Goal: Complete application form

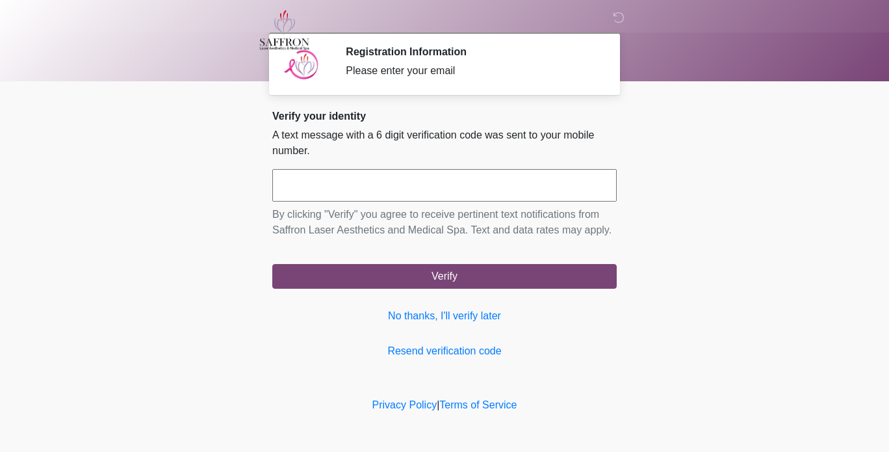
click at [453, 181] on input "text" at bounding box center [444, 185] width 344 height 32
type input "******"
click at [272, 264] on button "Verify" at bounding box center [444, 276] width 344 height 25
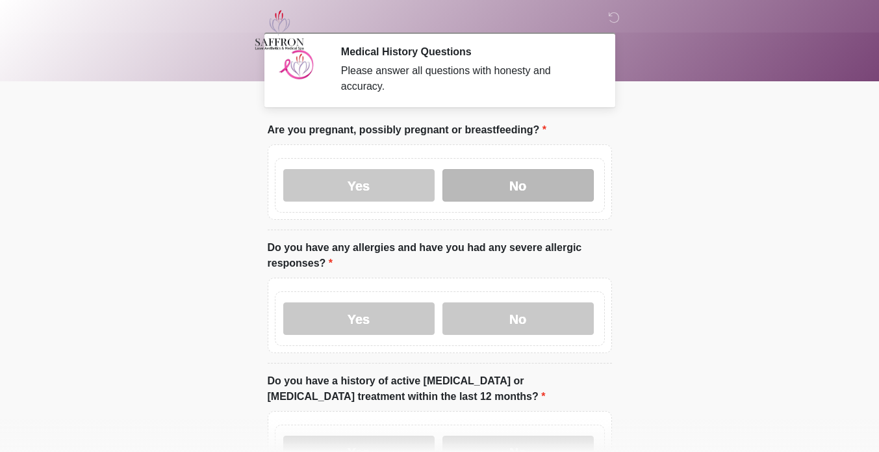
click at [548, 169] on label "No" at bounding box center [518, 185] width 151 height 32
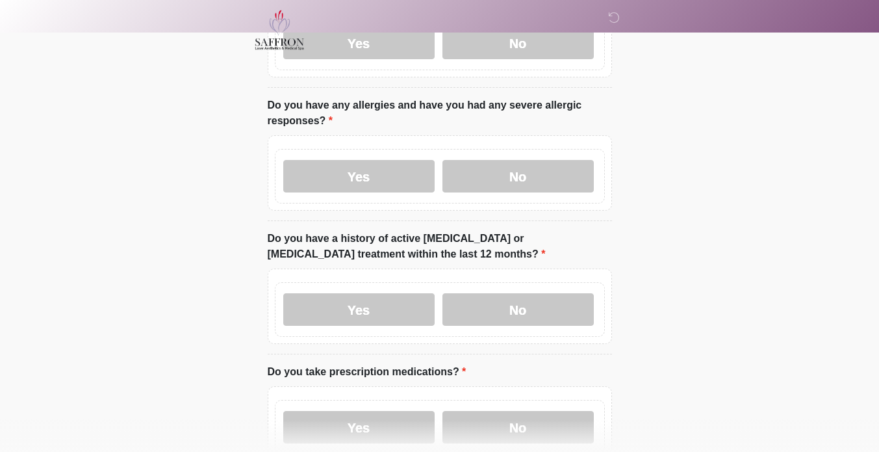
scroll to position [177, 0]
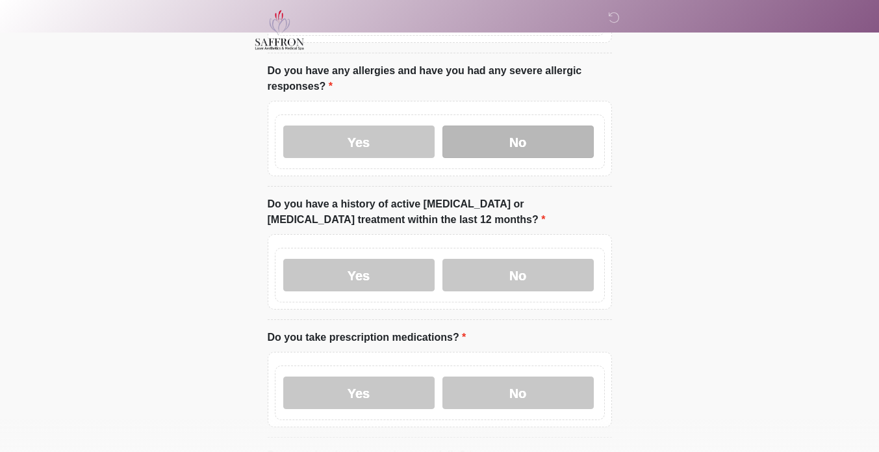
click at [560, 140] on label "No" at bounding box center [518, 141] width 151 height 32
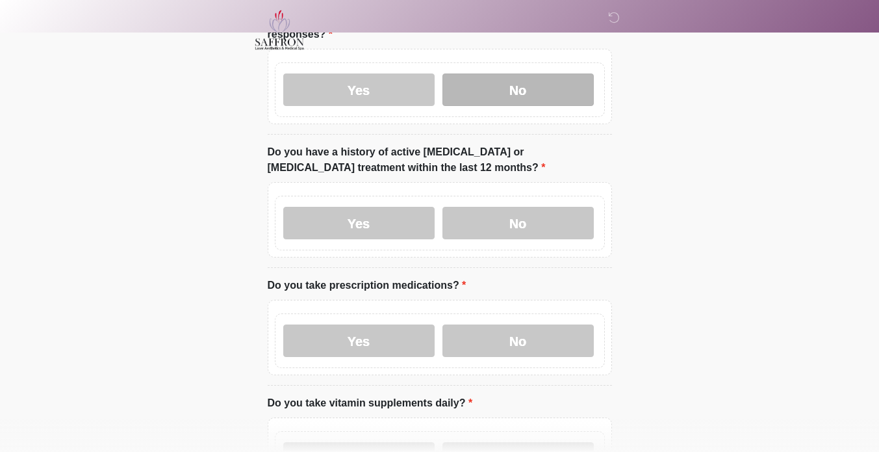
scroll to position [255, 0]
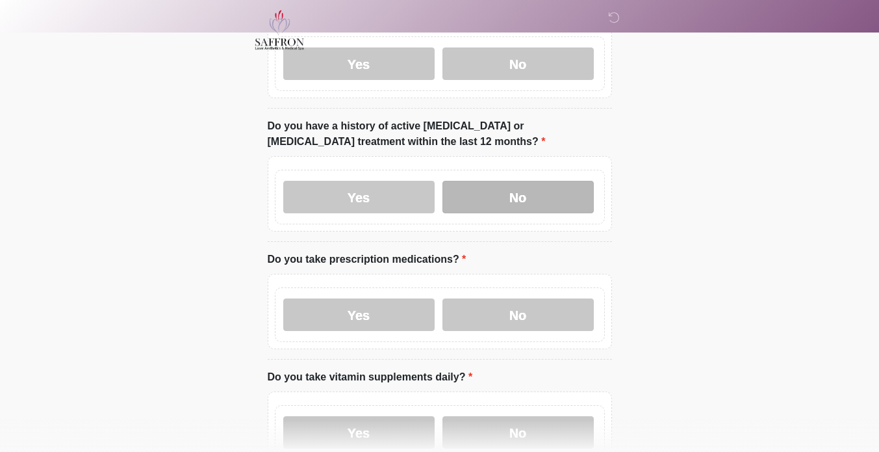
click at [541, 192] on label "No" at bounding box center [518, 197] width 151 height 32
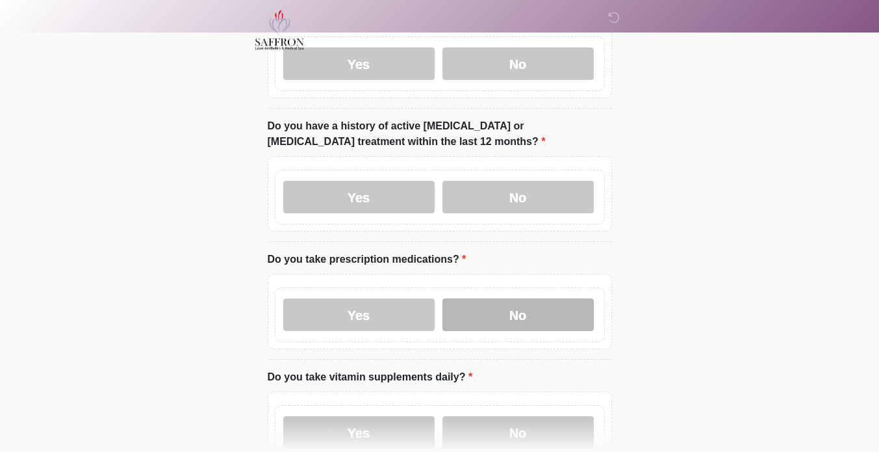
click at [563, 304] on label "No" at bounding box center [518, 314] width 151 height 32
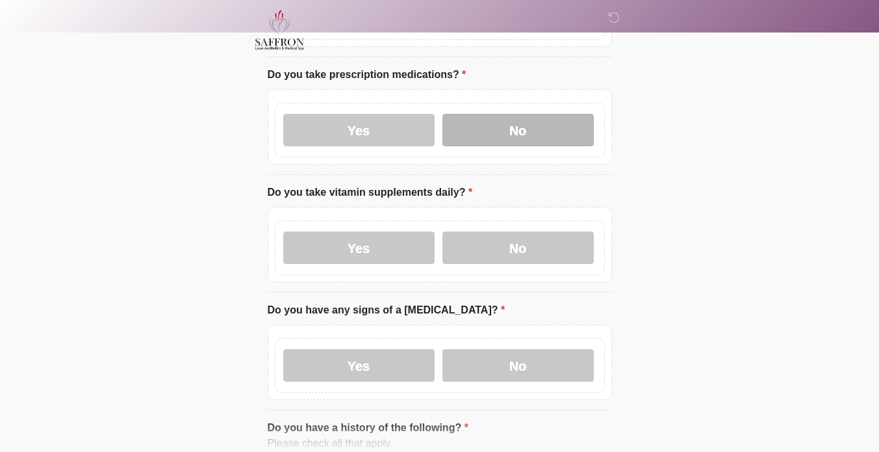
scroll to position [450, 0]
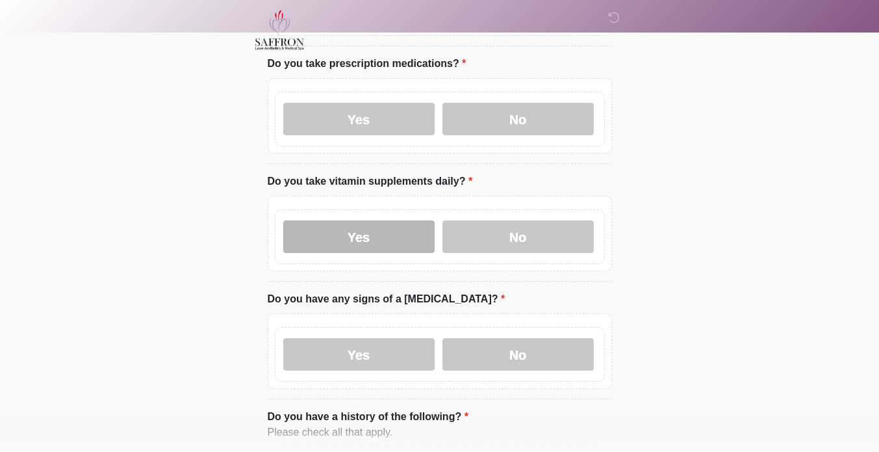
click at [380, 229] on label "Yes" at bounding box center [358, 236] width 151 height 32
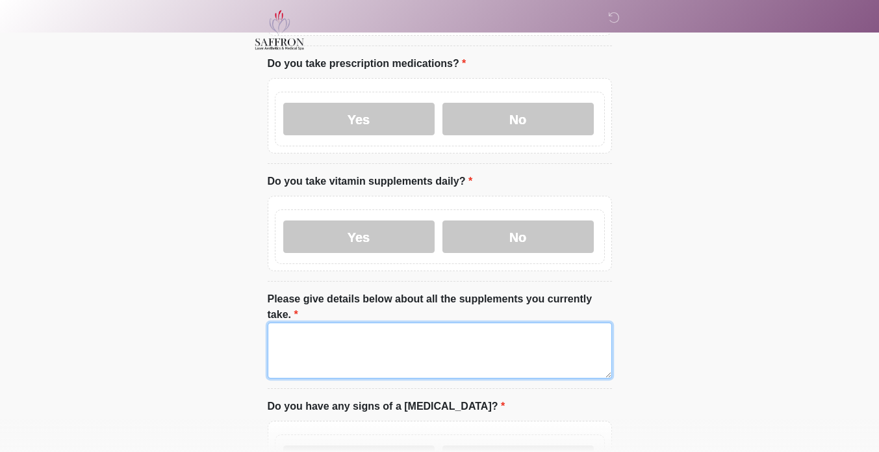
click at [359, 324] on textarea "Please give details below about all the supplements you currently take." at bounding box center [440, 350] width 344 height 56
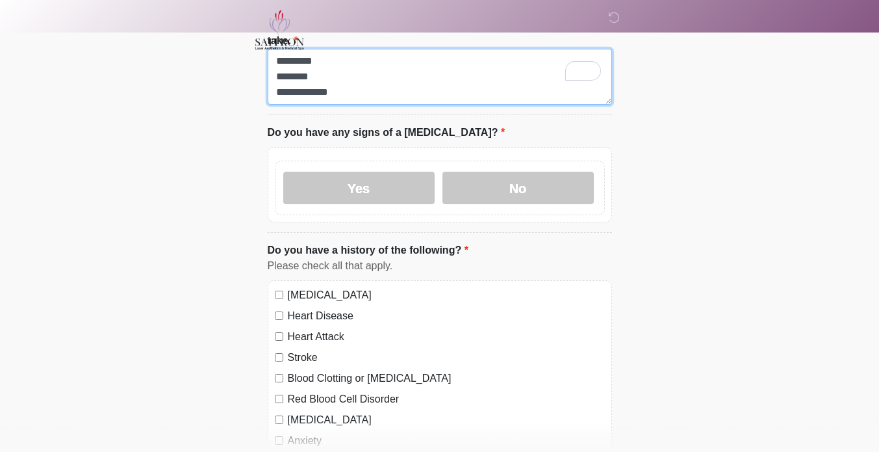
scroll to position [725, 0]
type textarea "**********"
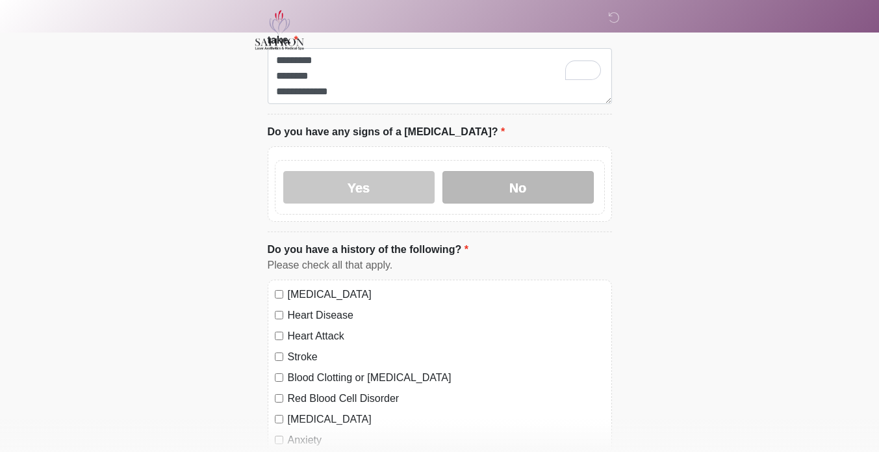
click at [561, 171] on label "No" at bounding box center [518, 187] width 151 height 32
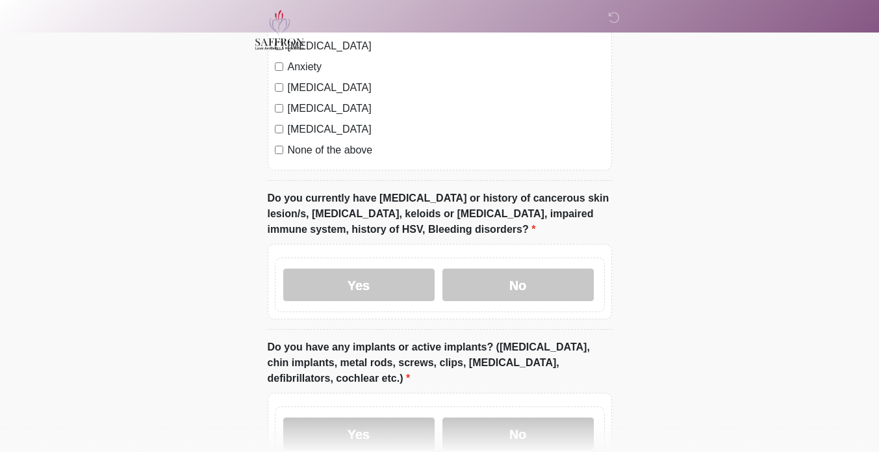
scroll to position [1096, 0]
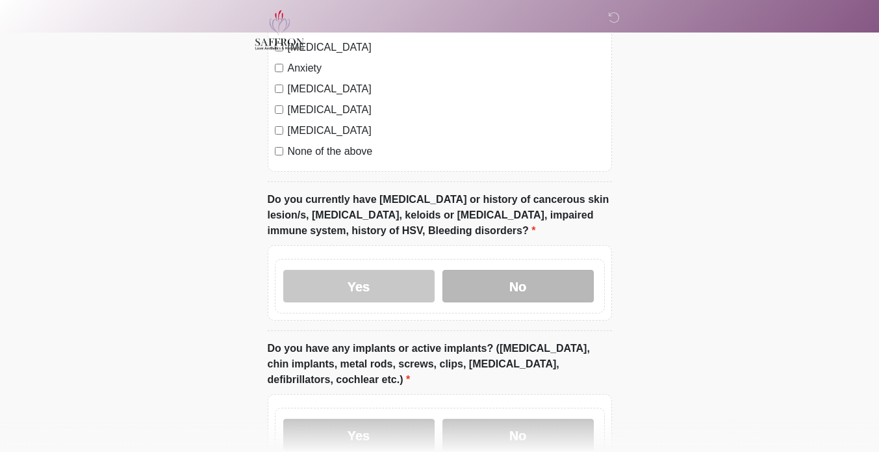
click at [577, 270] on label "No" at bounding box center [518, 286] width 151 height 32
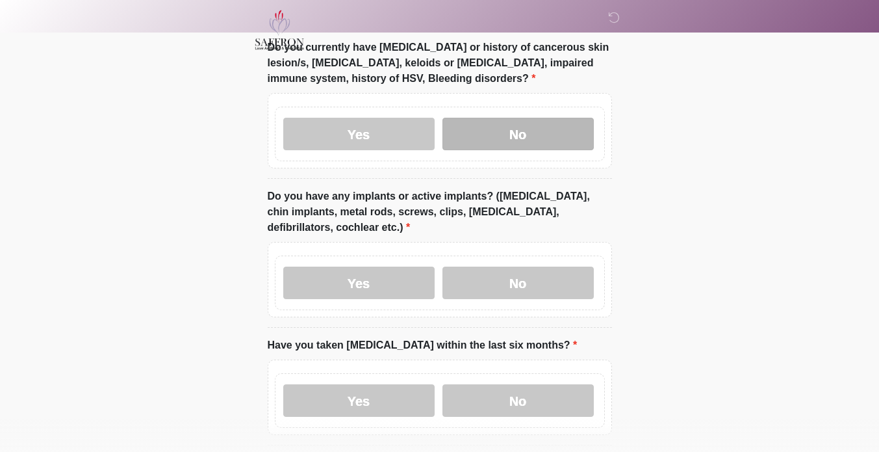
scroll to position [1278, 0]
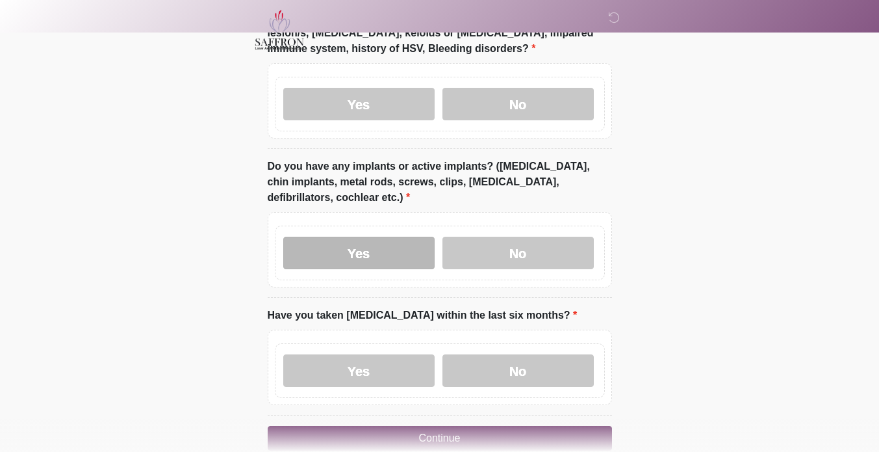
click at [378, 237] on label "Yes" at bounding box center [358, 253] width 151 height 32
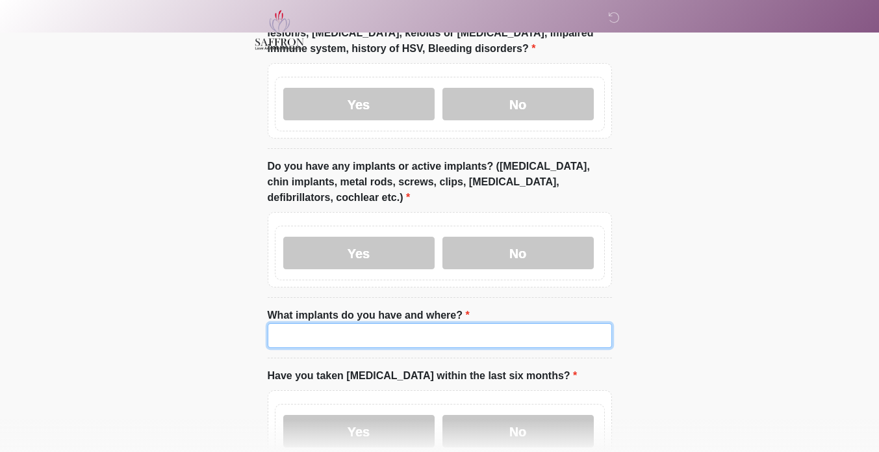
click at [415, 323] on input "What implants do you have and where?" at bounding box center [440, 335] width 344 height 25
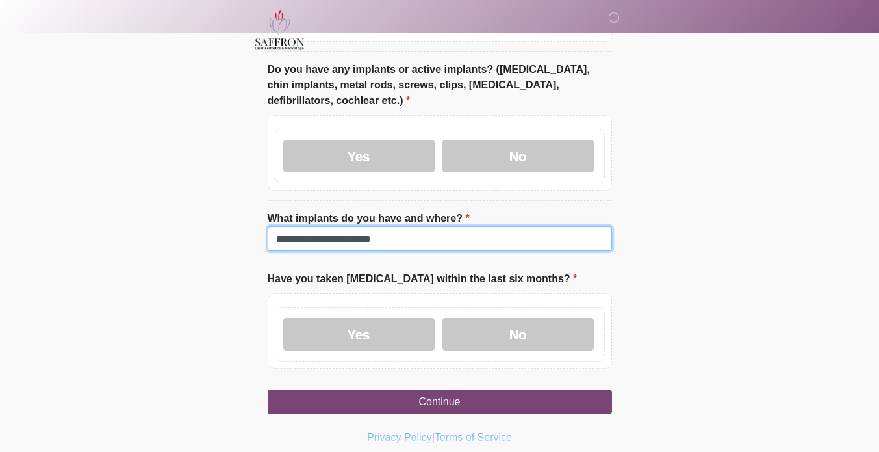
scroll to position [1372, 0]
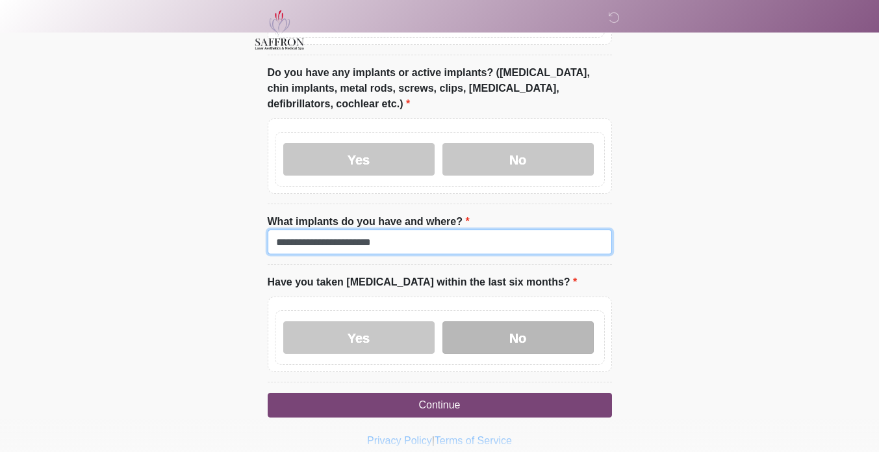
type input "**********"
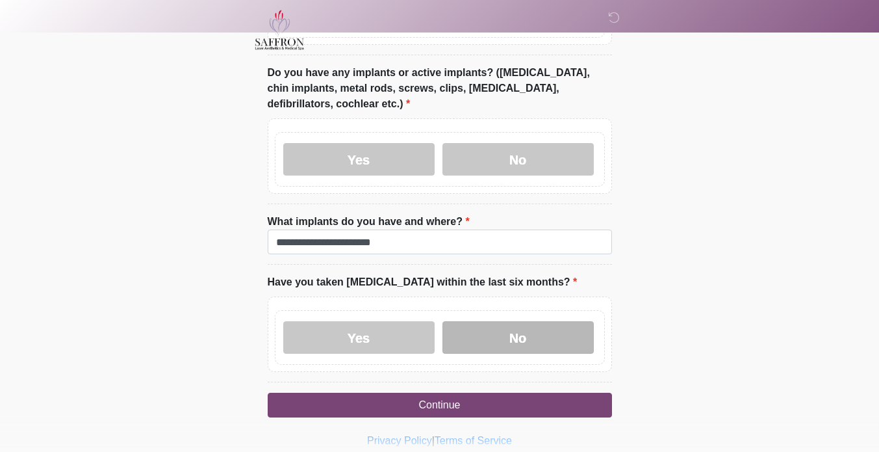
click at [571, 321] on label "No" at bounding box center [518, 337] width 151 height 32
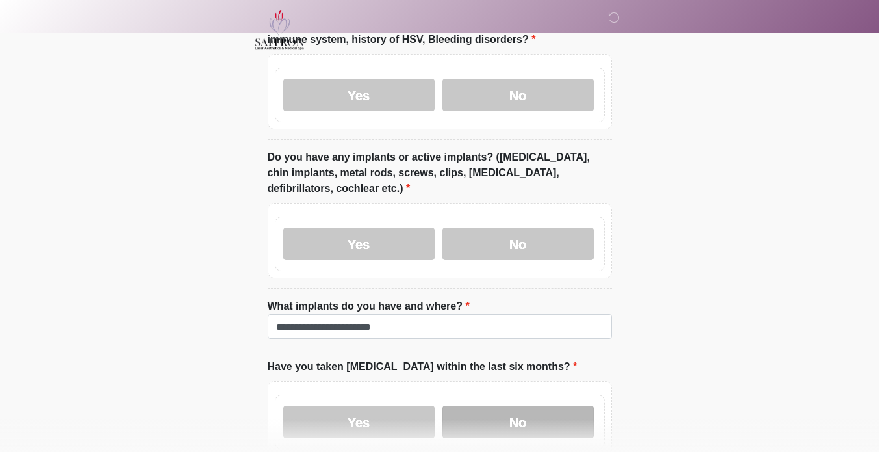
scroll to position [1376, 0]
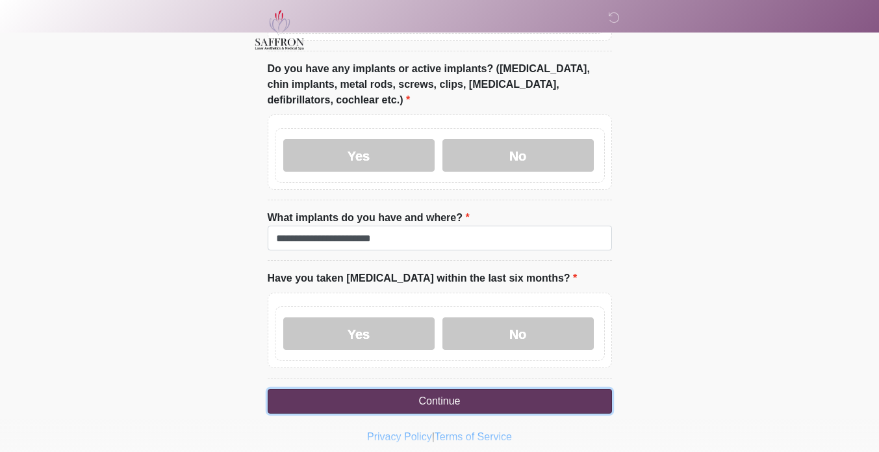
click at [593, 389] on button "Continue" at bounding box center [440, 401] width 344 height 25
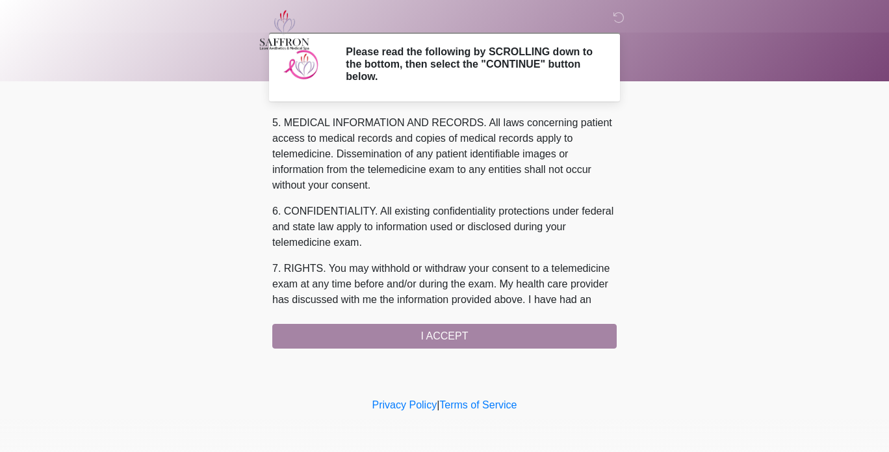
scroll to position [578, 0]
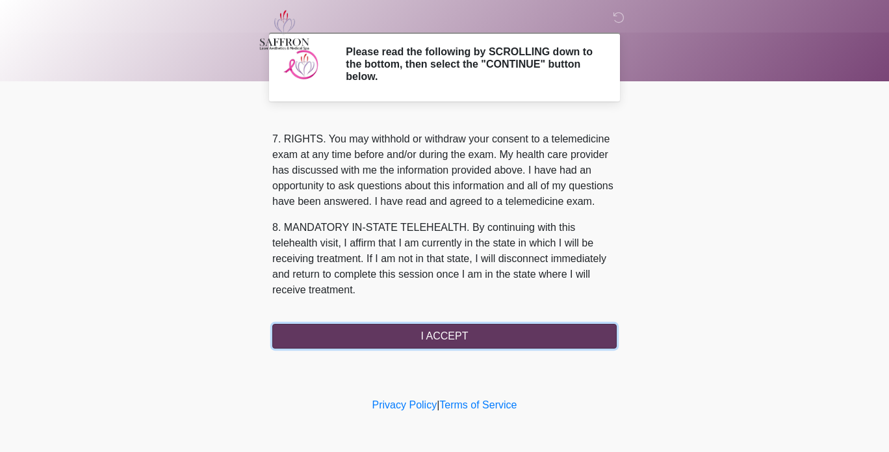
click at [548, 346] on button "I ACCEPT" at bounding box center [444, 336] width 344 height 25
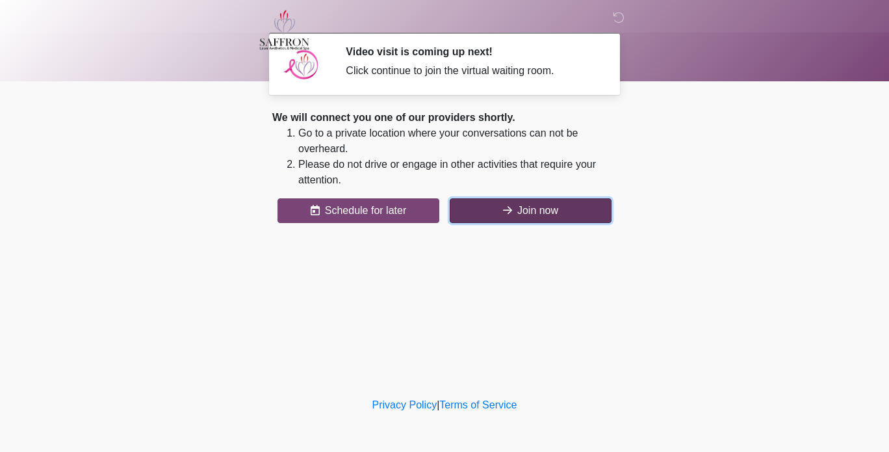
click at [568, 217] on button "Join now" at bounding box center [531, 210] width 162 height 25
